Goal: Task Accomplishment & Management: Use online tool/utility

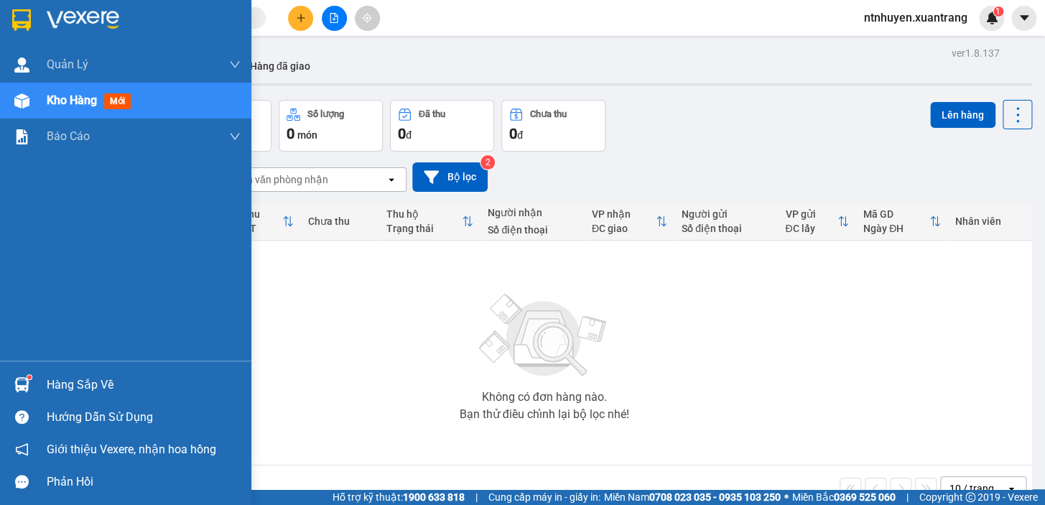
click at [68, 17] on img at bounding box center [83, 20] width 73 height 22
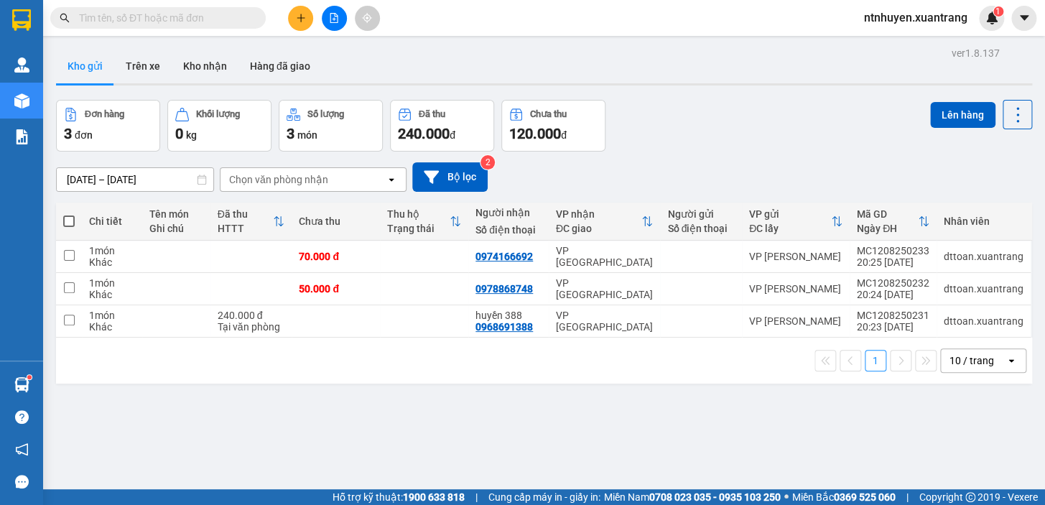
click at [330, 27] on button at bounding box center [334, 18] width 25 height 25
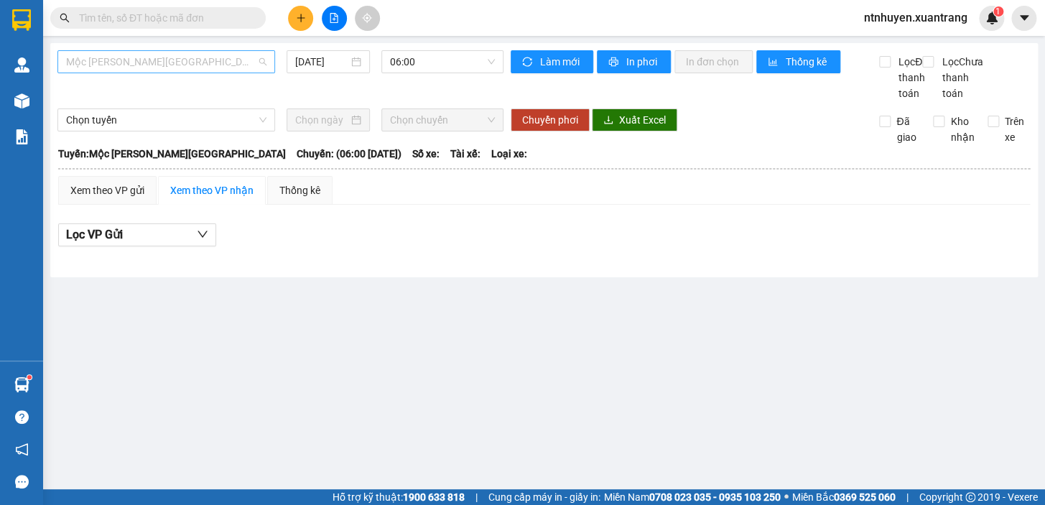
click at [190, 60] on span "Mộc [PERSON_NAME][GEOGRAPHIC_DATA]" at bounding box center [166, 62] width 200 height 22
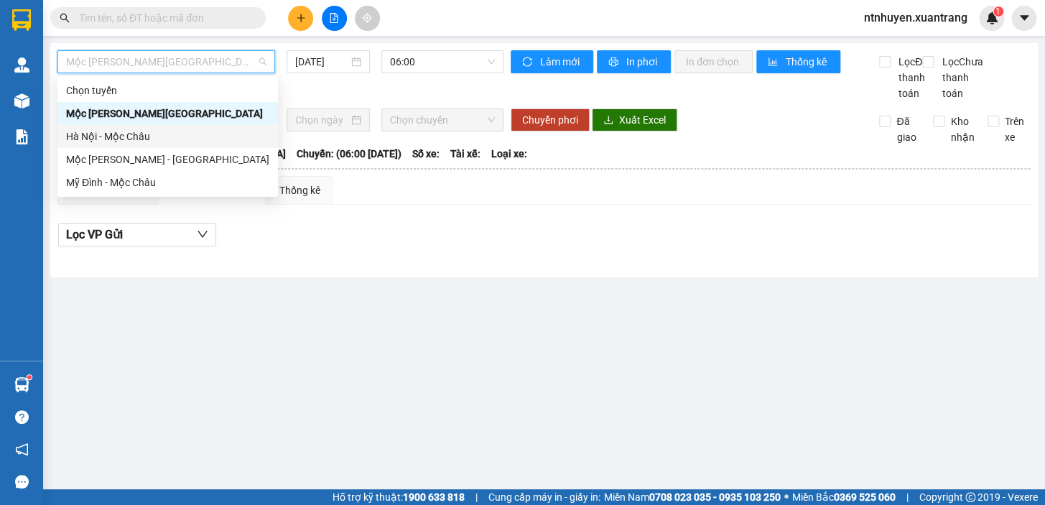
click at [120, 139] on div "Hà Nội - Mộc Châu" at bounding box center [167, 137] width 203 height 16
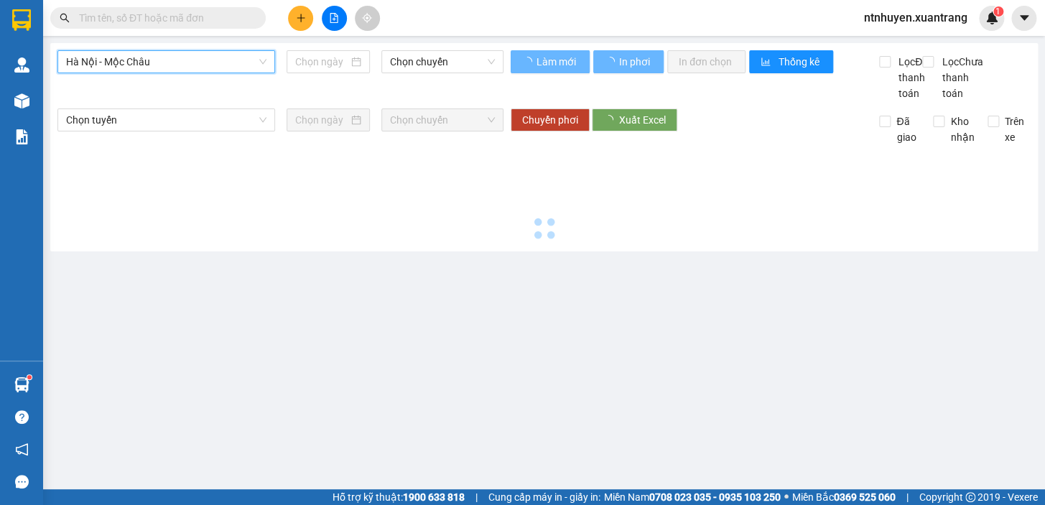
type input "[DATE]"
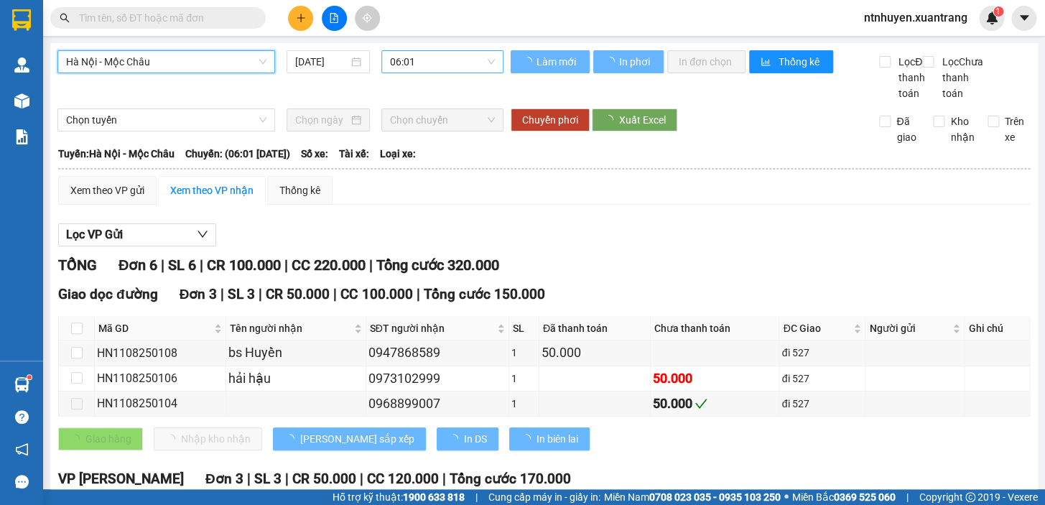
click at [432, 68] on span "06:01" at bounding box center [442, 62] width 105 height 22
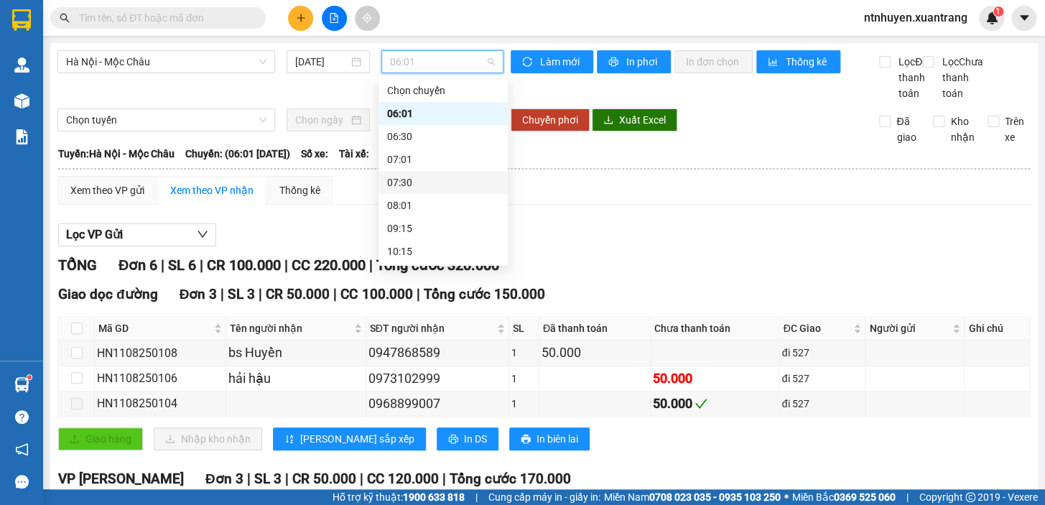
scroll to position [230, 0]
click at [409, 185] on div "17:15" at bounding box center [443, 182] width 112 height 16
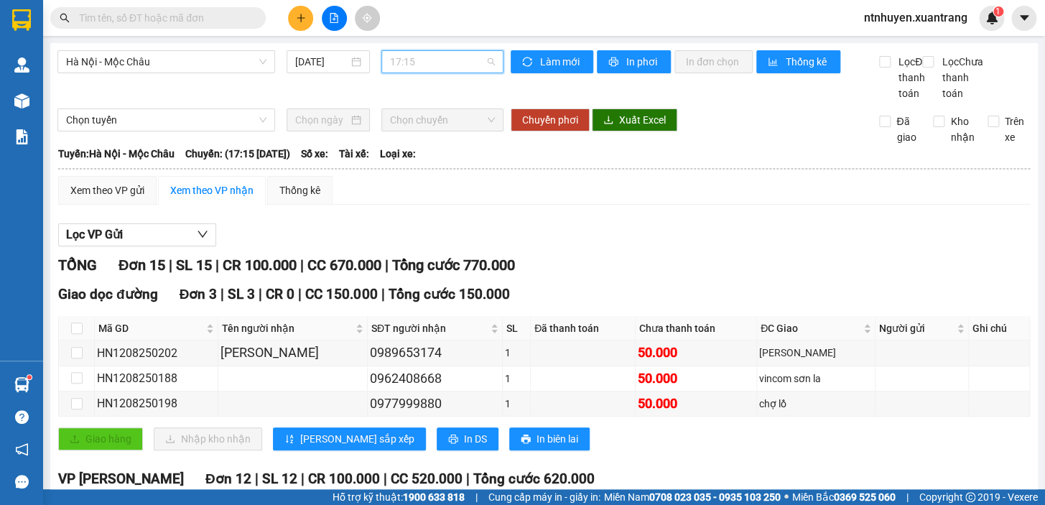
click at [437, 69] on span "17:15" at bounding box center [442, 62] width 105 height 22
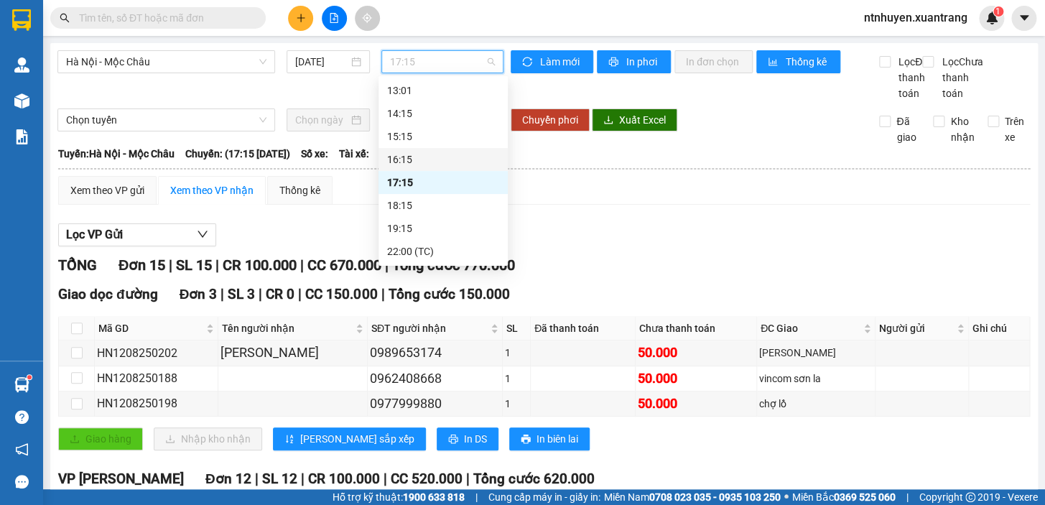
click at [416, 163] on div "16:15" at bounding box center [443, 159] width 112 height 16
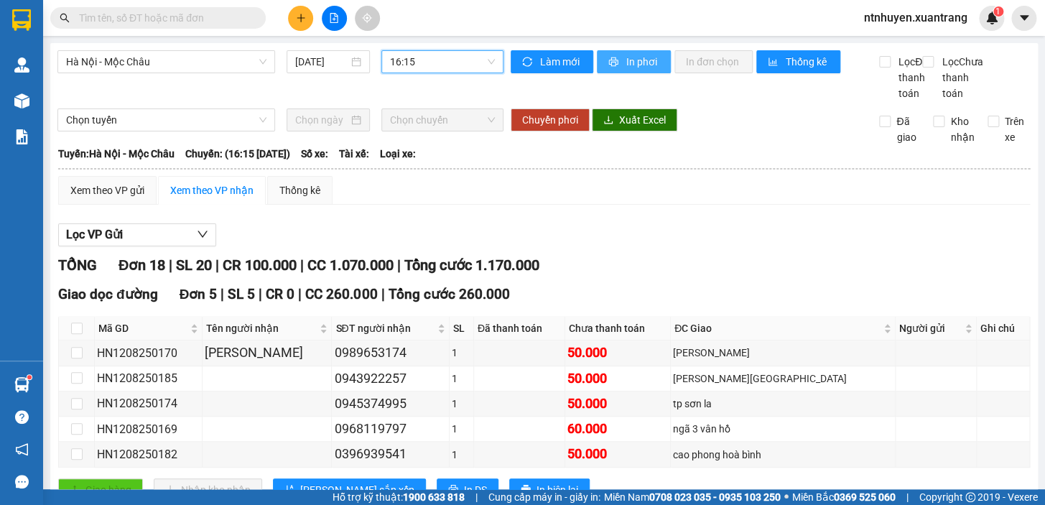
click at [618, 64] on button "In phơi" at bounding box center [634, 61] width 74 height 23
click at [443, 51] on span "16:15" at bounding box center [442, 62] width 105 height 22
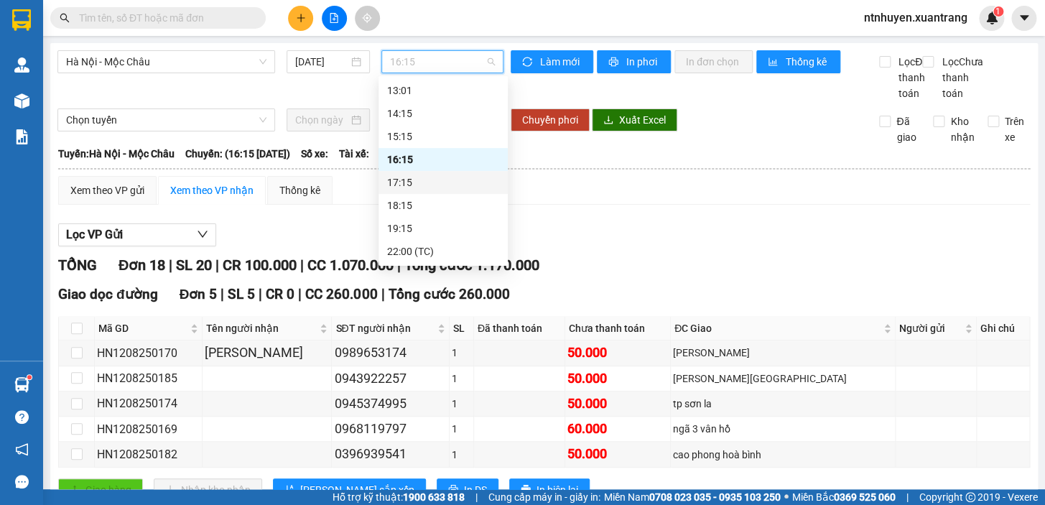
click at [424, 176] on div "17:15" at bounding box center [443, 182] width 112 height 16
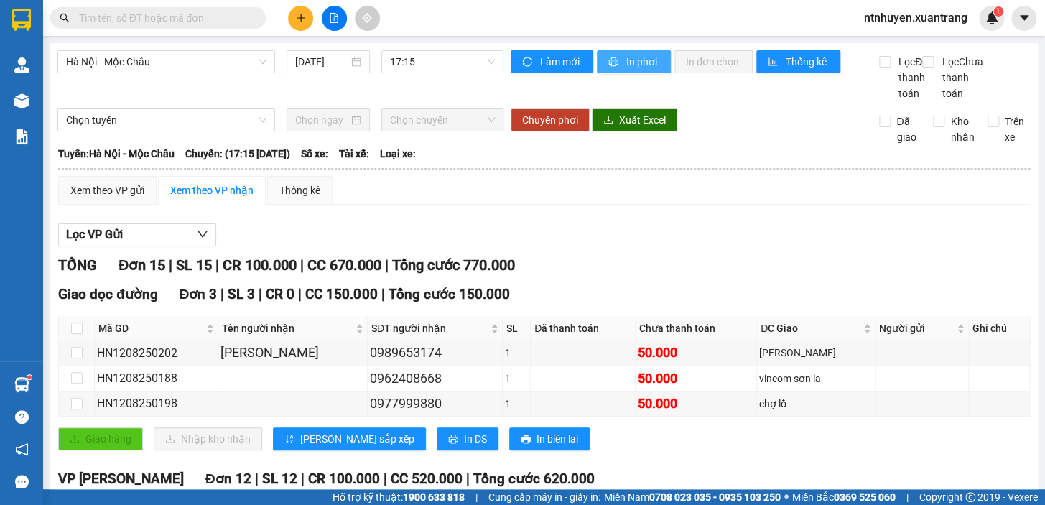
click at [626, 57] on span "In phơi" at bounding box center [642, 62] width 33 height 16
click at [452, 52] on span "17:15" at bounding box center [442, 62] width 105 height 22
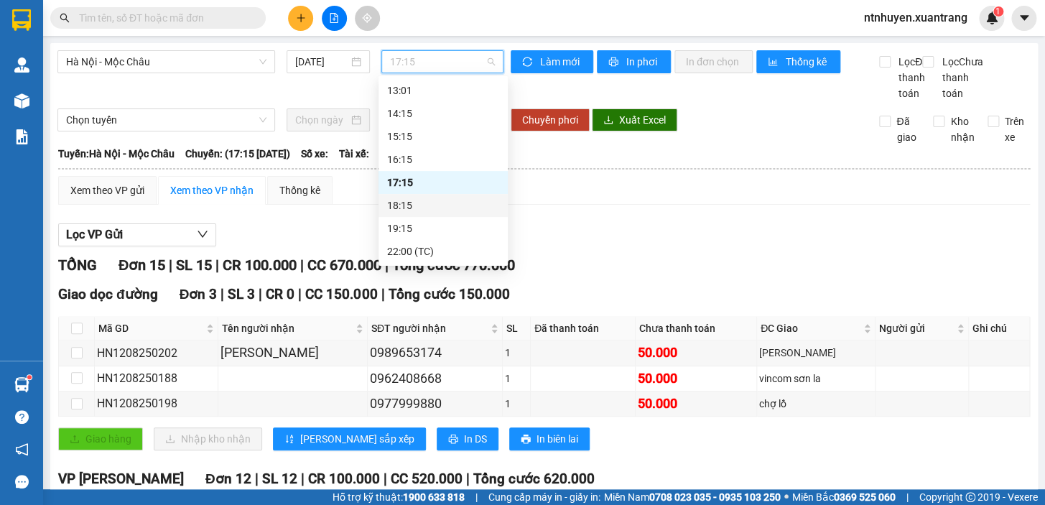
click at [416, 205] on div "18:15" at bounding box center [443, 205] width 112 height 16
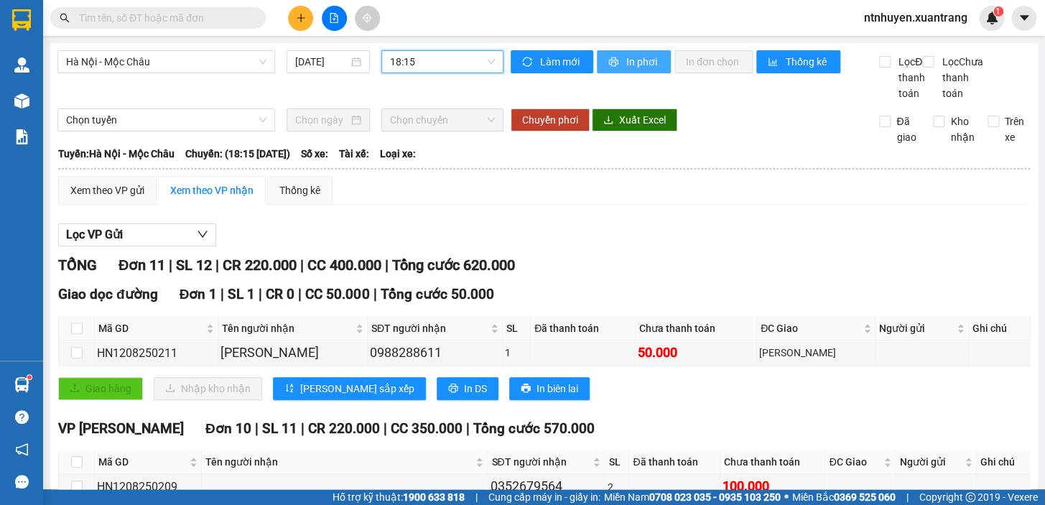
click at [629, 62] on span "In phơi" at bounding box center [642, 62] width 33 height 16
click at [434, 65] on span "18:15" at bounding box center [442, 62] width 105 height 22
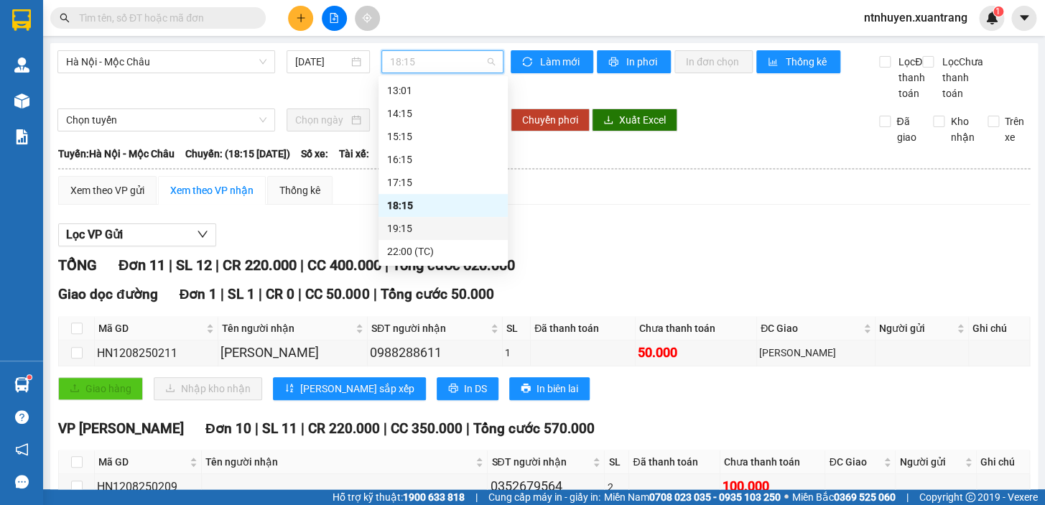
click at [421, 230] on div "19:15" at bounding box center [443, 228] width 112 height 16
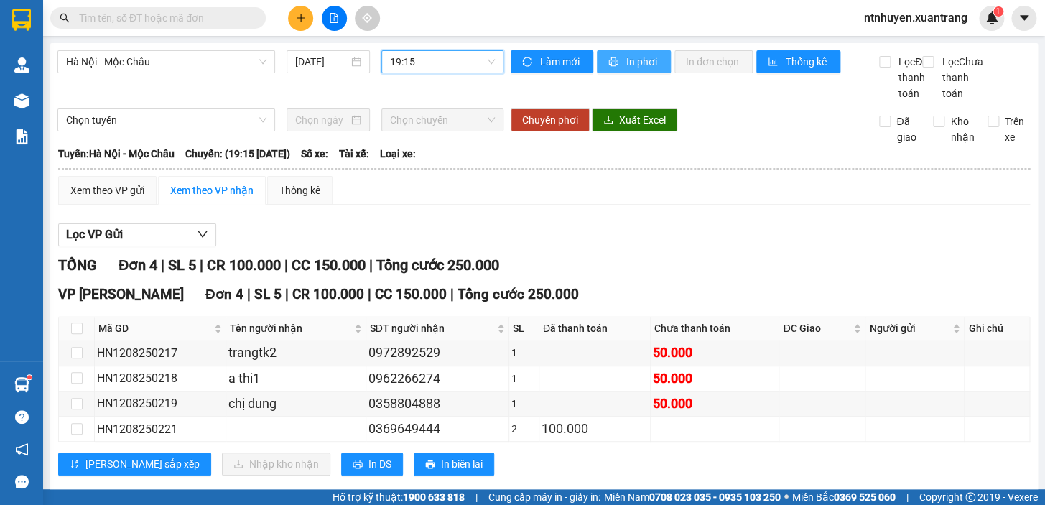
click at [619, 65] on button "In phơi" at bounding box center [634, 61] width 74 height 23
click at [445, 66] on span "19:15" at bounding box center [442, 62] width 105 height 22
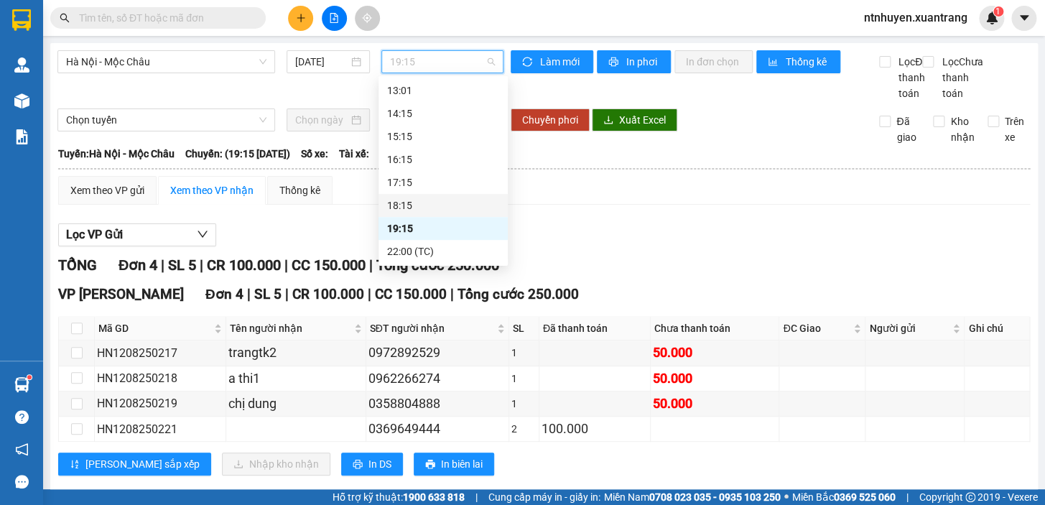
click at [413, 208] on div "18:15" at bounding box center [443, 205] width 112 height 16
